Goal: Task Accomplishment & Management: Use online tool/utility

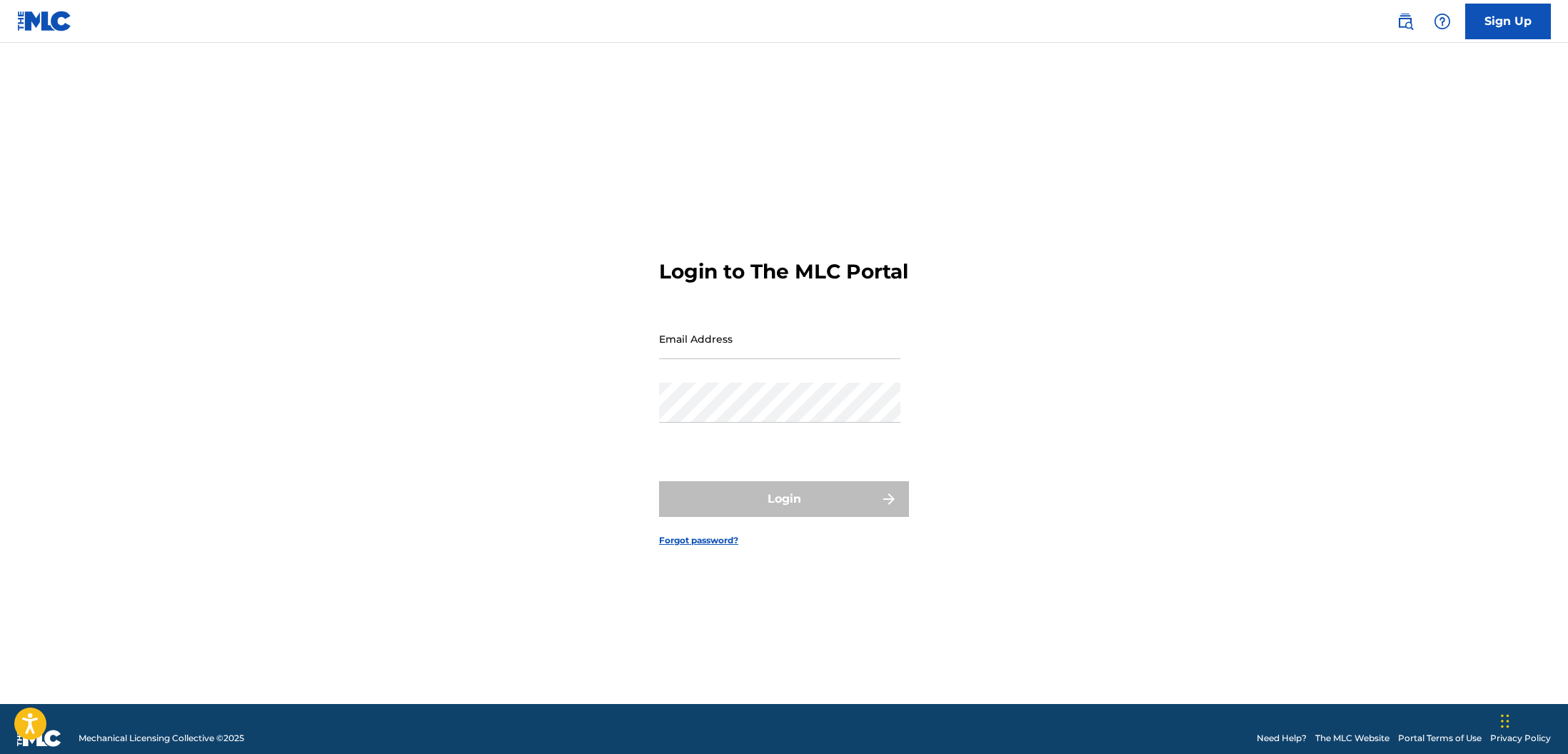
click at [764, 351] on input "Email Address" at bounding box center [779, 339] width 241 height 41
click at [1352, 298] on main "Login to The MLC Portal Email Address Password Login Forgot password?" at bounding box center [784, 373] width 1568 height 661
type input "[EMAIL_ADDRESS][DOMAIN_NAME]"
click at [847, 515] on button "Login" at bounding box center [783, 499] width 250 height 36
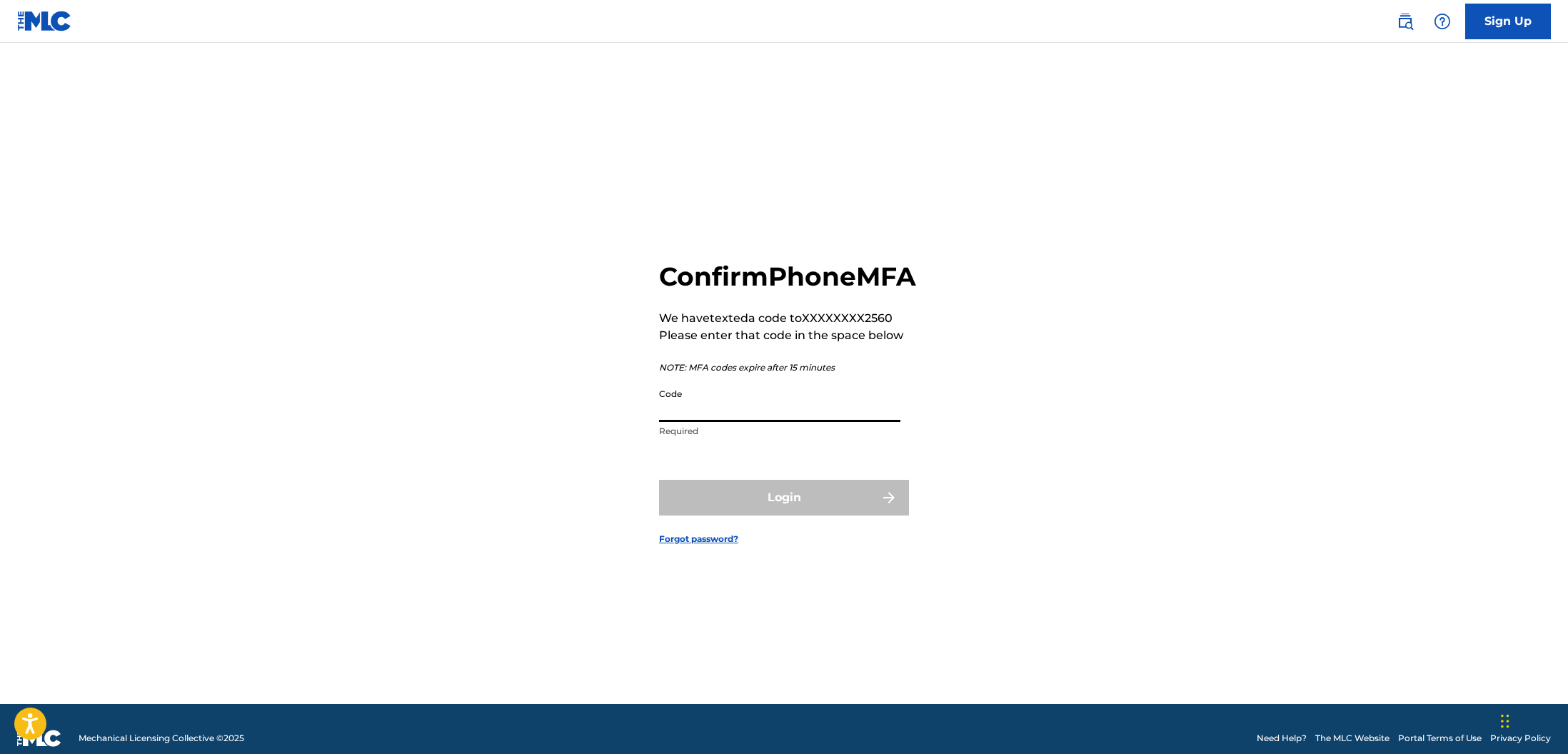
click at [775, 422] on input "Code" at bounding box center [779, 402] width 241 height 41
type input "200734"
click at [778, 502] on button "Login" at bounding box center [783, 497] width 250 height 36
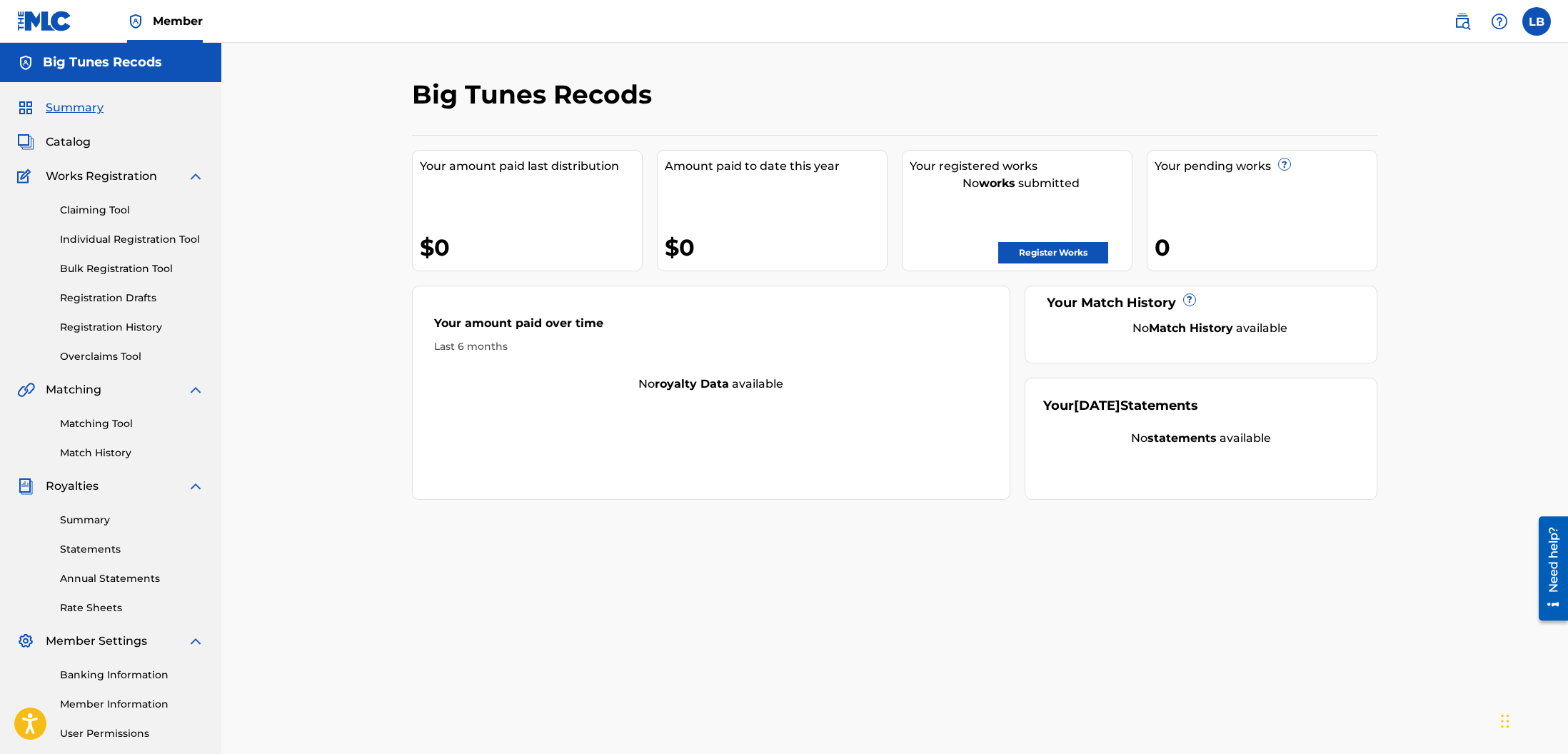
click at [88, 267] on link "Bulk Registration Tool" at bounding box center [132, 269] width 144 height 15
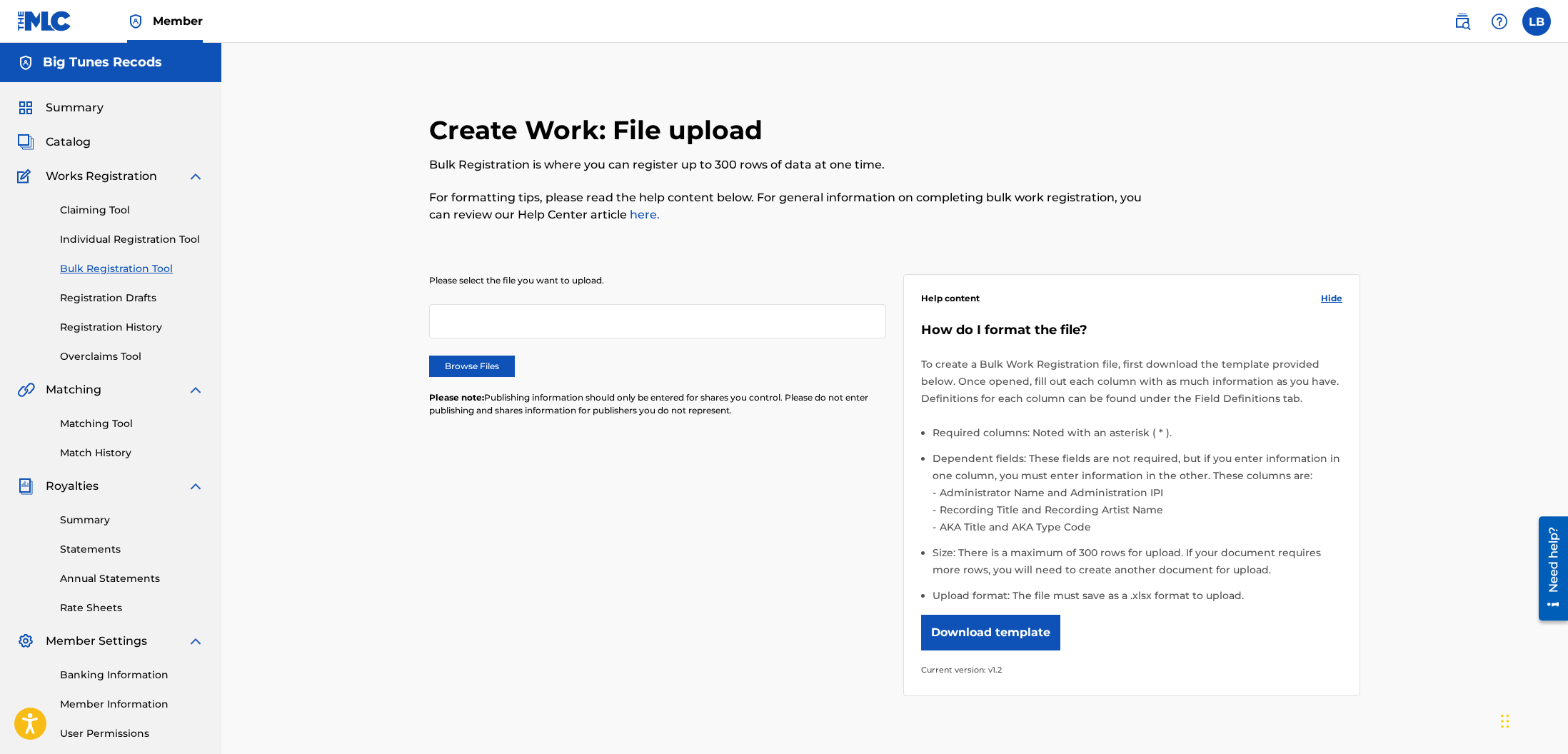
click at [98, 265] on link "Bulk Registration Tool" at bounding box center [132, 269] width 144 height 15
click at [105, 238] on link "Individual Registration Tool" at bounding box center [132, 239] width 144 height 15
